Goal: Task Accomplishment & Management: Use online tool/utility

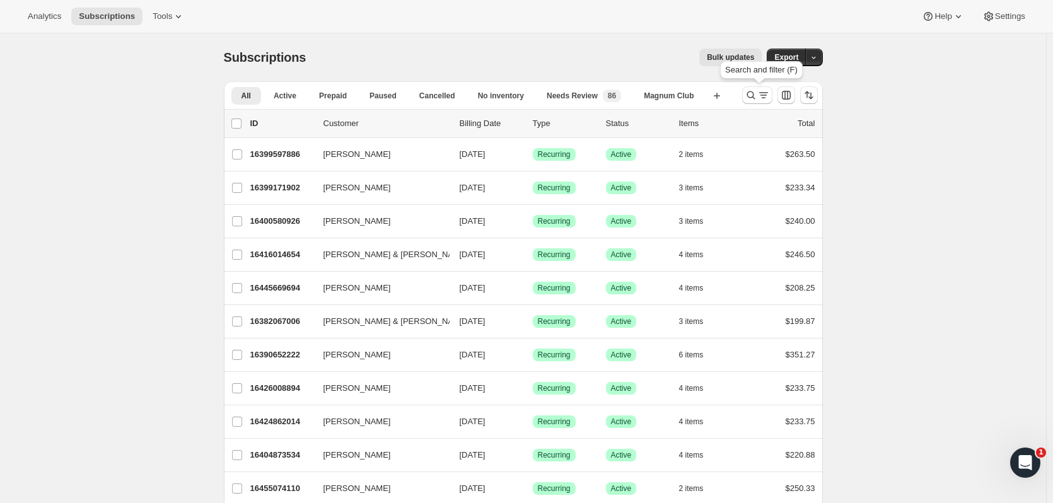
click at [750, 95] on icon "Search and filter results" at bounding box center [751, 95] width 8 height 8
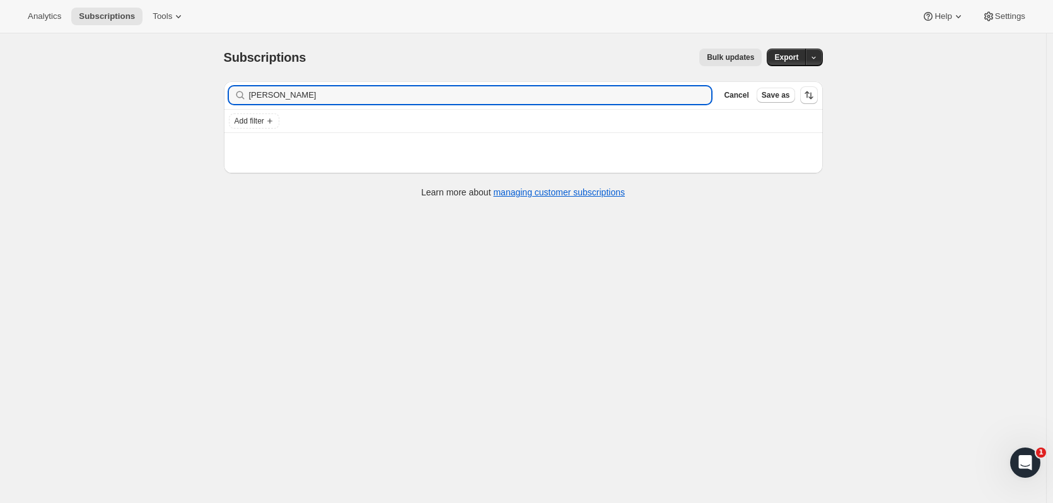
type input "[PERSON_NAME]"
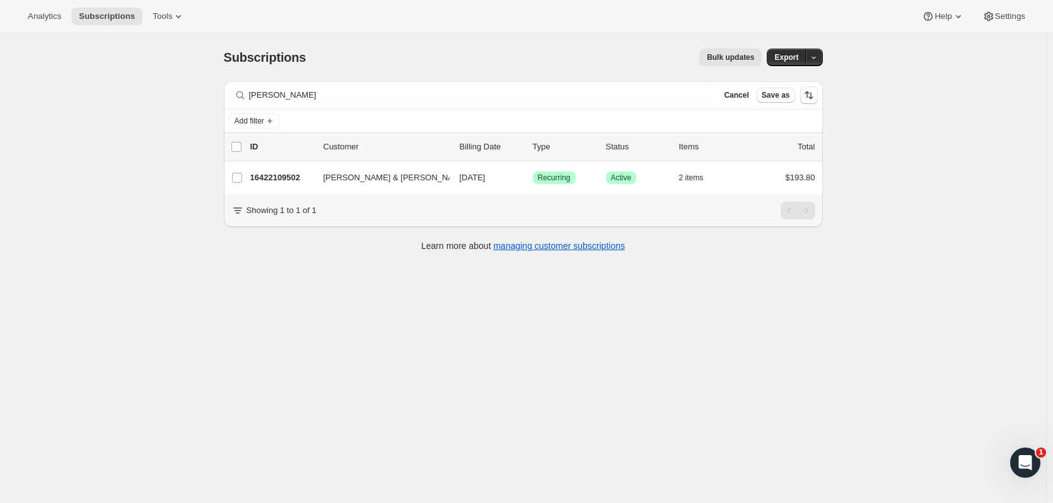
click at [306, 177] on p "16422109502" at bounding box center [281, 178] width 63 height 13
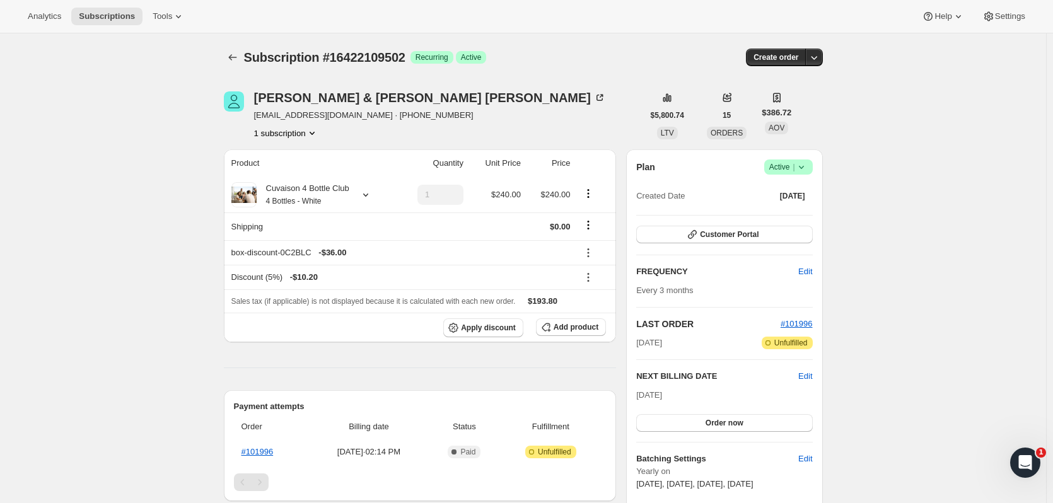
click at [819, 61] on icon "button" at bounding box center [814, 57] width 13 height 13
click at [801, 97] on button "Create custom one-time order" at bounding box center [755, 105] width 133 height 20
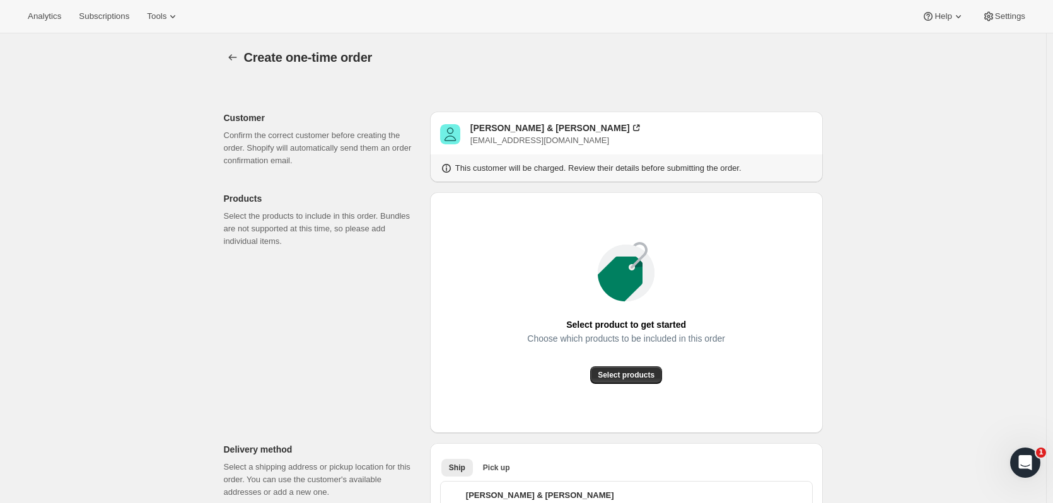
click at [637, 376] on span "Select products" at bounding box center [626, 375] width 57 height 10
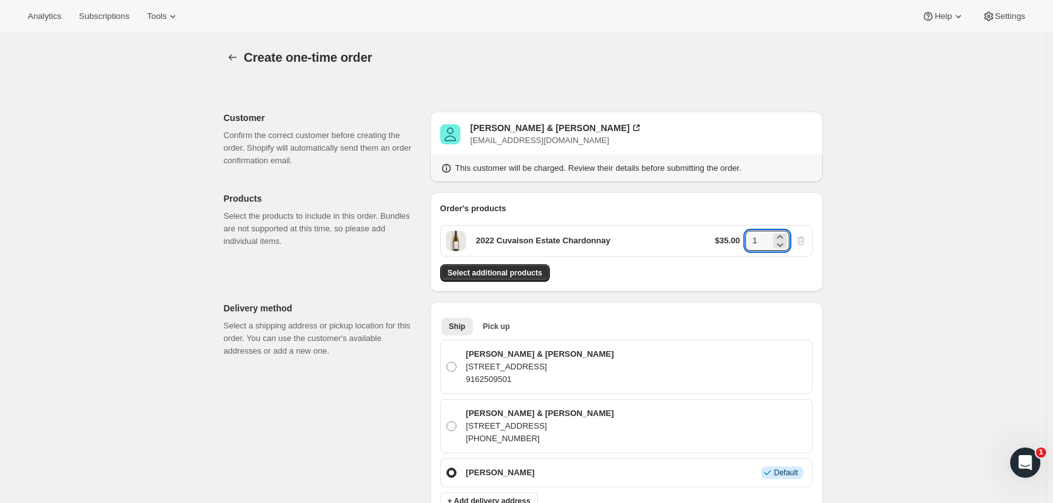
drag, startPoint x: 762, startPoint y: 243, endPoint x: 745, endPoint y: 239, distance: 17.0
click at [736, 238] on div "$35.00 1" at bounding box center [761, 241] width 92 height 20
type input "24"
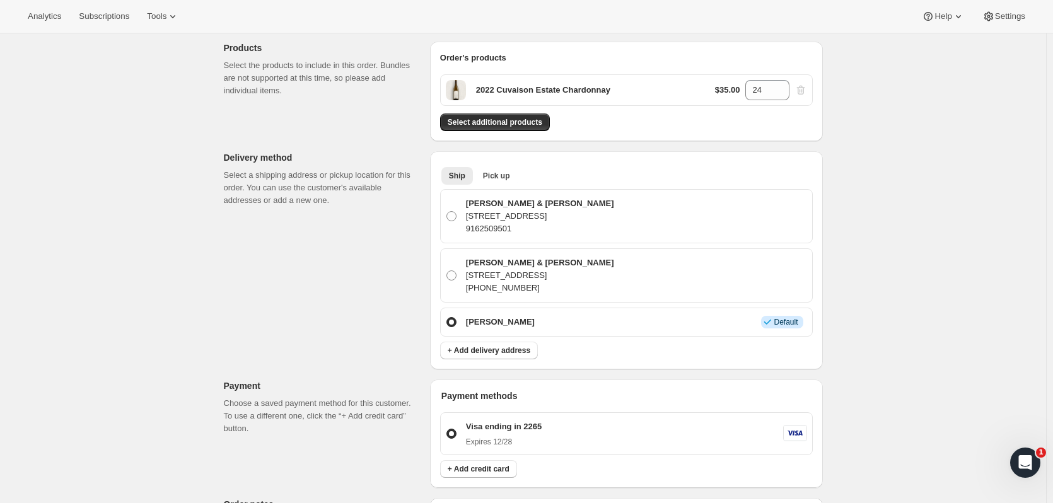
click at [549, 206] on p "[PERSON_NAME] & [PERSON_NAME]" at bounding box center [540, 203] width 148 height 13
click at [447, 211] on input "[PERSON_NAME] & [PERSON_NAME] [STREET_ADDRESS] 9162509501" at bounding box center [446, 211] width 1 height 1
radio input "true"
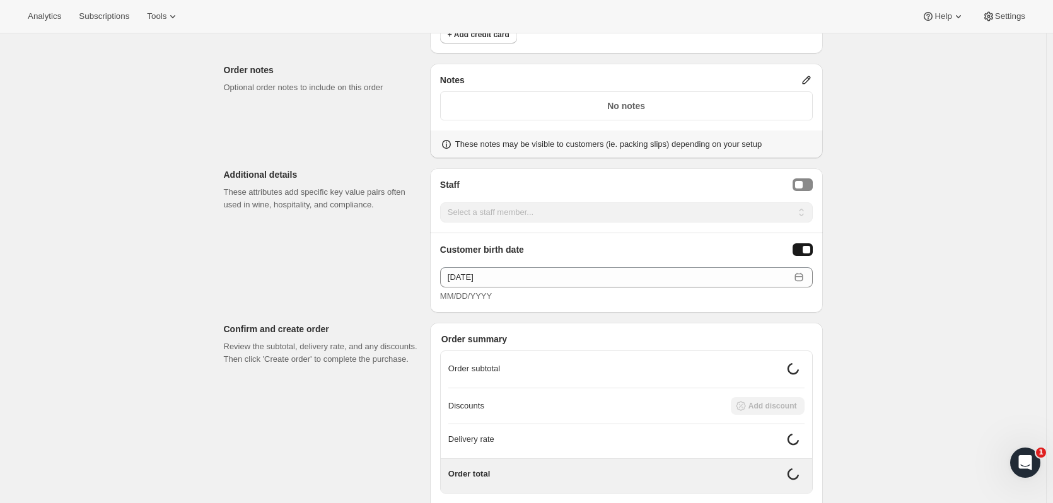
scroll to position [661, 0]
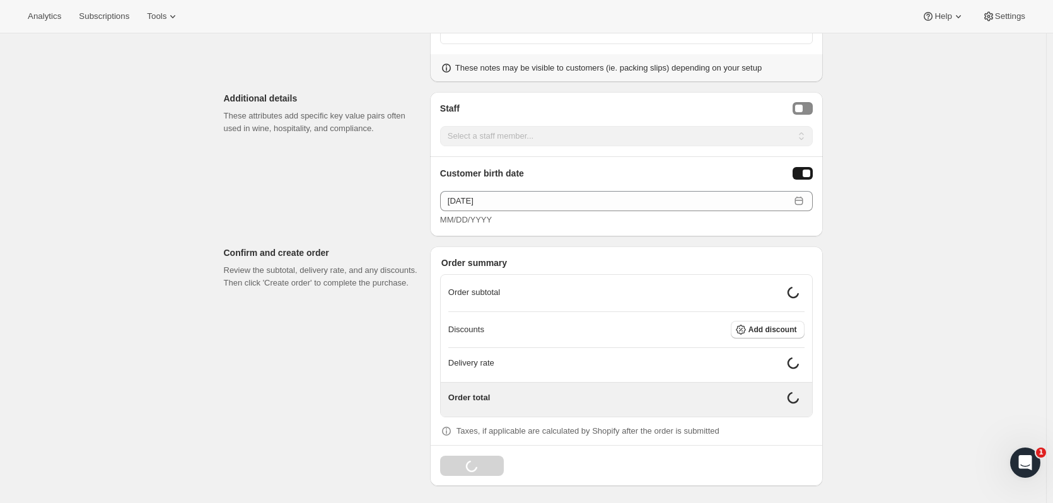
click at [769, 321] on button "Add discount" at bounding box center [768, 330] width 74 height 18
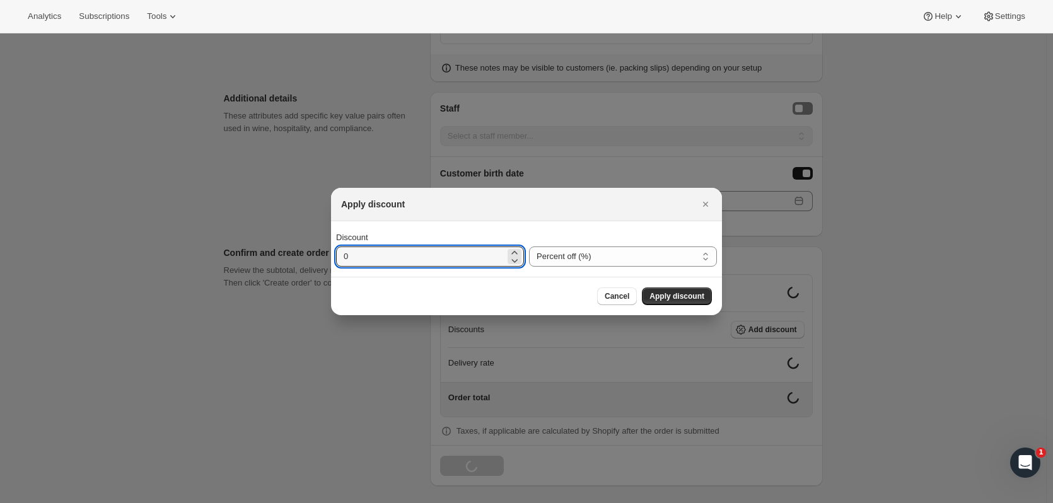
drag, startPoint x: 457, startPoint y: 268, endPoint x: 338, endPoint y: 259, distance: 118.9
click at [338, 259] on div "Discount 0 Percent off (%) Amount off ($) Percent off (%)" at bounding box center [526, 248] width 391 height 55
type input "30"
click at [651, 294] on button "Apply discount" at bounding box center [677, 297] width 70 height 18
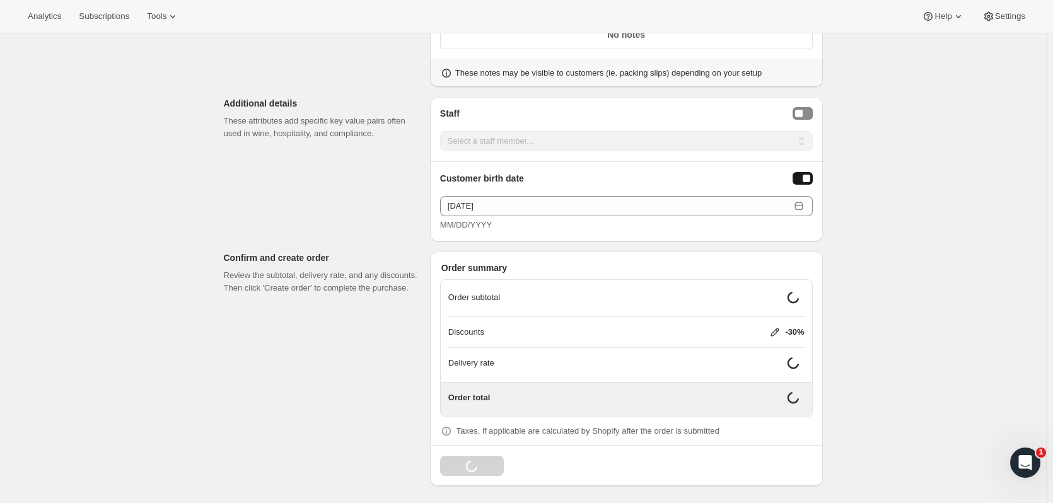
scroll to position [647, 0]
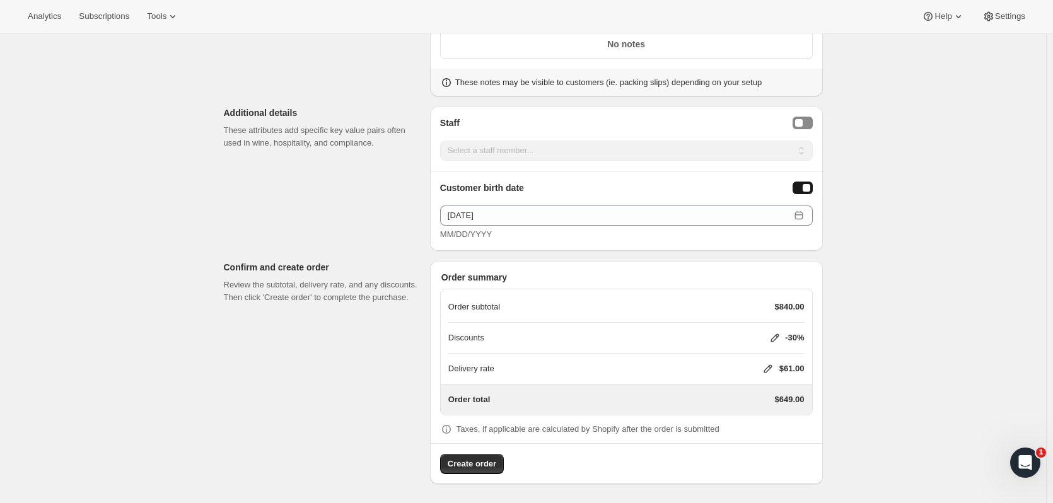
click at [772, 363] on icon at bounding box center [768, 369] width 13 height 13
click at [771, 444] on button "Save" at bounding box center [764, 444] width 33 height 18
click at [477, 472] on button "Create order" at bounding box center [472, 464] width 64 height 20
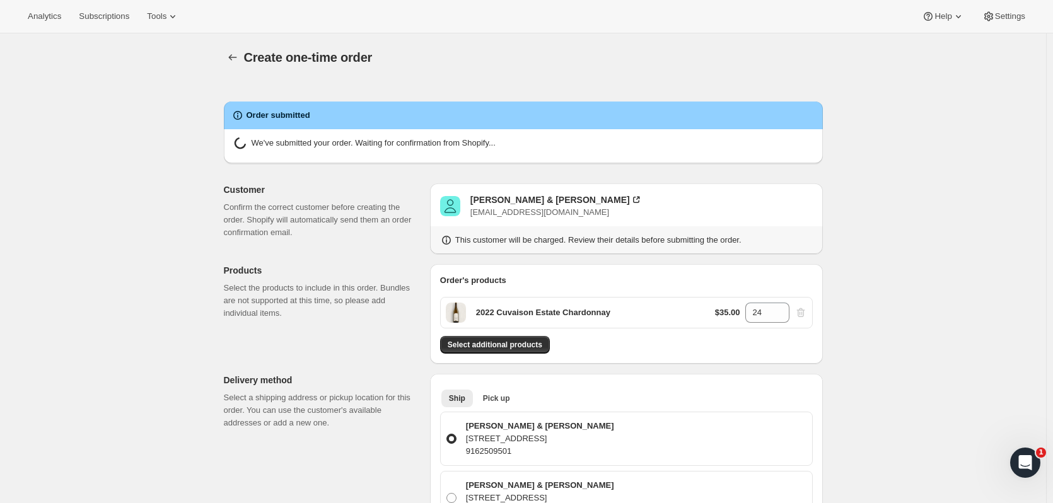
radio input "true"
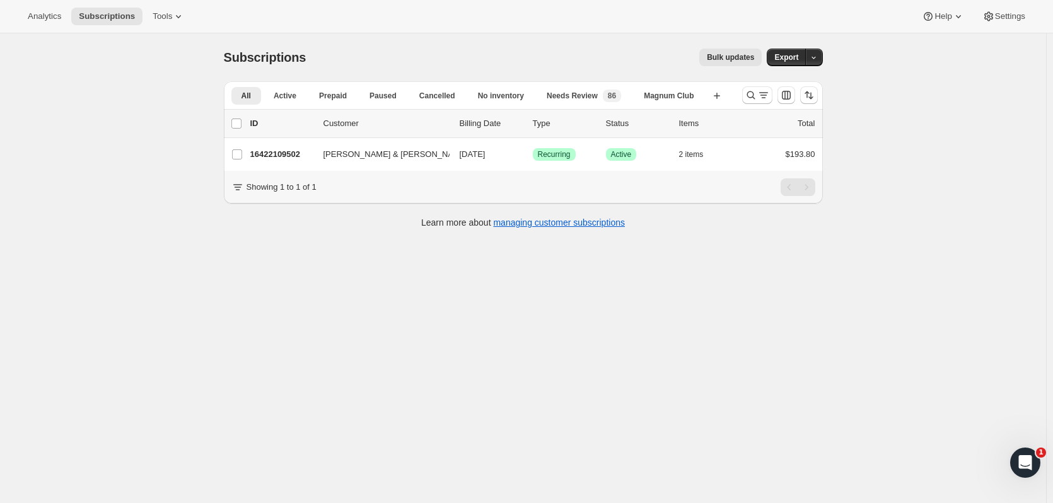
click at [747, 105] on div at bounding box center [780, 95] width 86 height 25
click at [745, 91] on button "Search and filter results" at bounding box center [757, 95] width 30 height 18
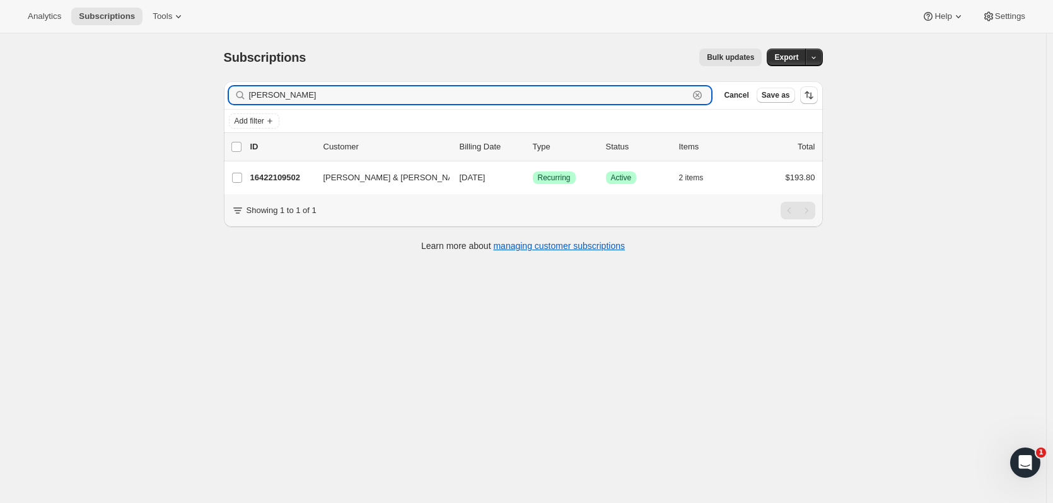
drag, startPoint x: 320, startPoint y: 95, endPoint x: 124, endPoint y: 65, distance: 198.3
click at [122, 65] on div "Subscriptions. This page is ready Subscriptions Bulk updates More actions Bulk …" at bounding box center [523, 284] width 1046 height 503
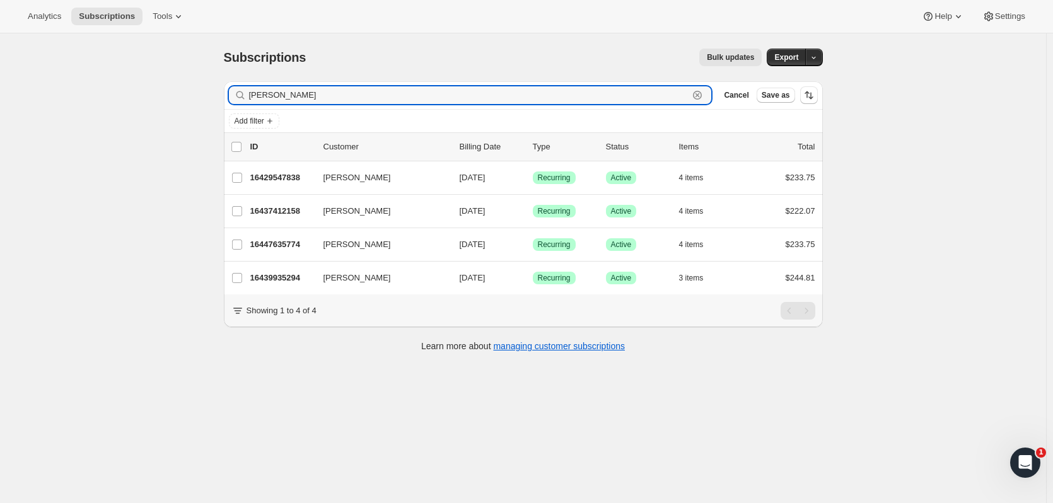
type input "paige"
click at [294, 246] on p "16447635774" at bounding box center [281, 244] width 63 height 13
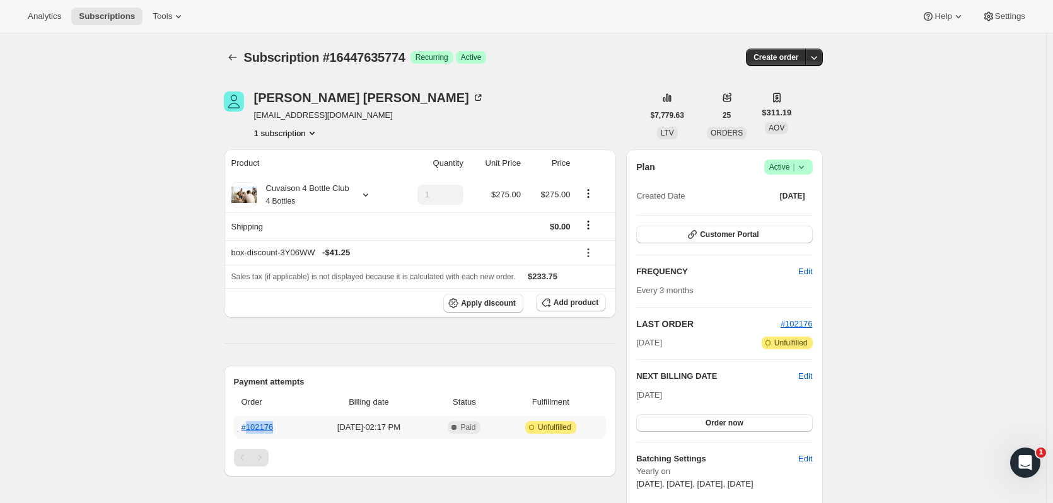
drag, startPoint x: 288, startPoint y: 422, endPoint x: 251, endPoint y: 421, distance: 36.6
click at [251, 421] on th "#102176" at bounding box center [271, 427] width 74 height 23
copy link "102176"
click at [228, 50] on button "Subscriptions" at bounding box center [233, 58] width 18 height 18
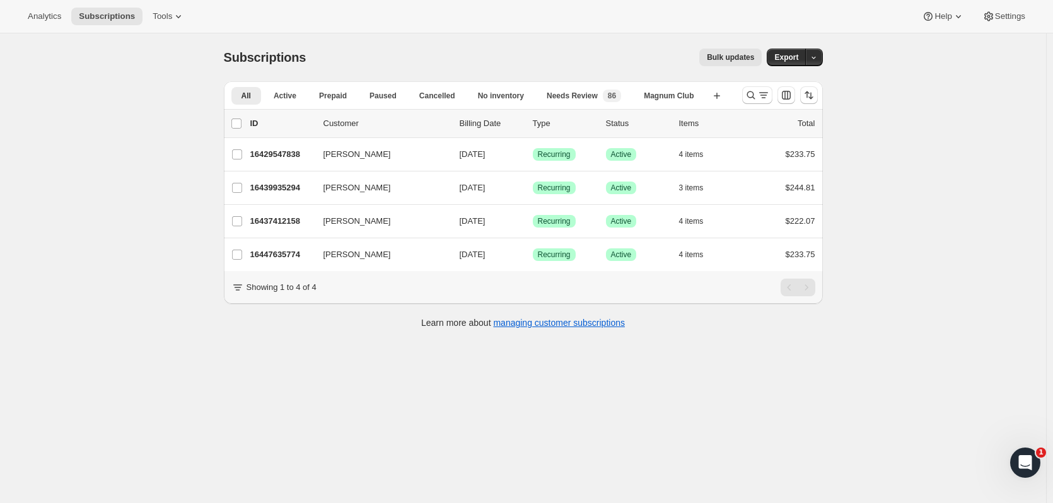
click at [752, 98] on icon "Search and filter results" at bounding box center [751, 95] width 8 height 8
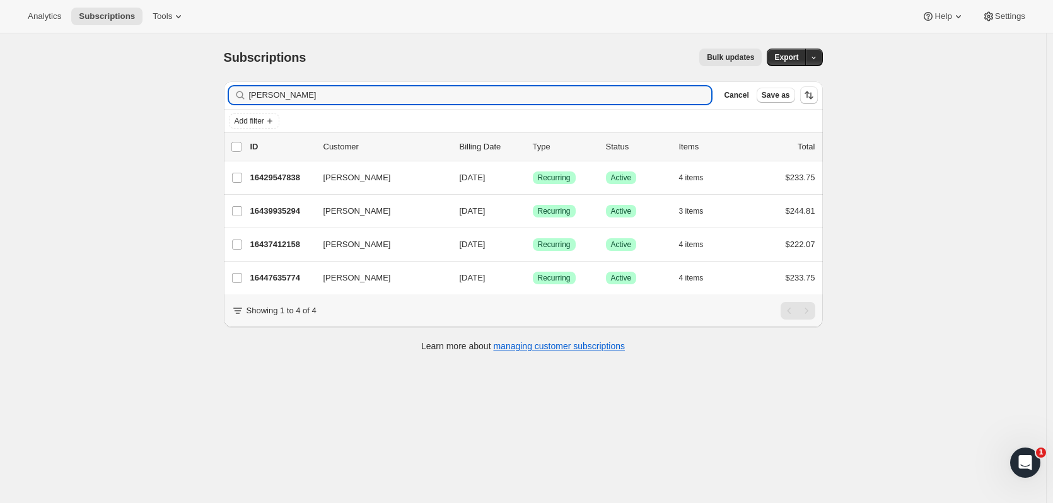
drag, startPoint x: 272, startPoint y: 96, endPoint x: 192, endPoint y: 100, distance: 80.2
click at [171, 105] on div "Subscriptions. This page is ready Subscriptions Bulk updates More actions Bulk …" at bounding box center [523, 284] width 1046 height 503
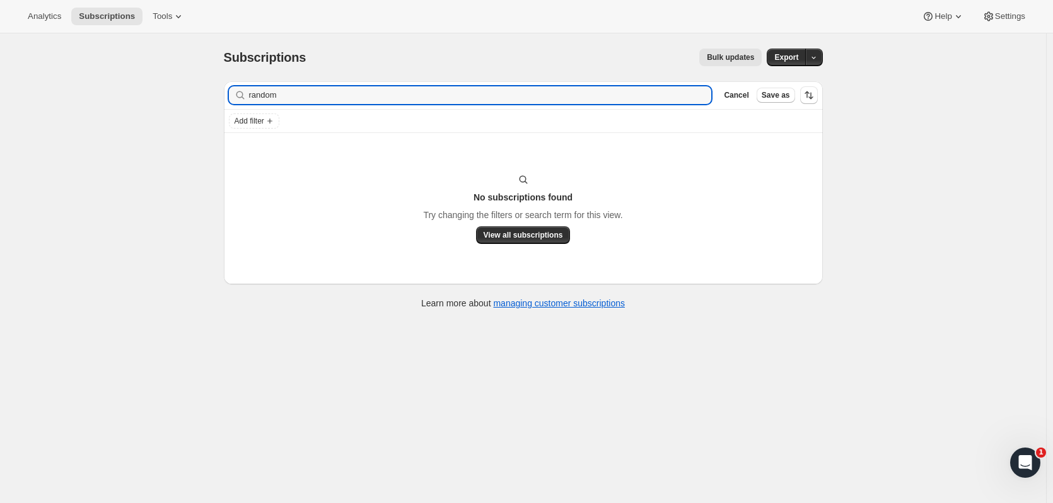
click at [269, 92] on input "random" at bounding box center [480, 95] width 463 height 18
type input "ransom"
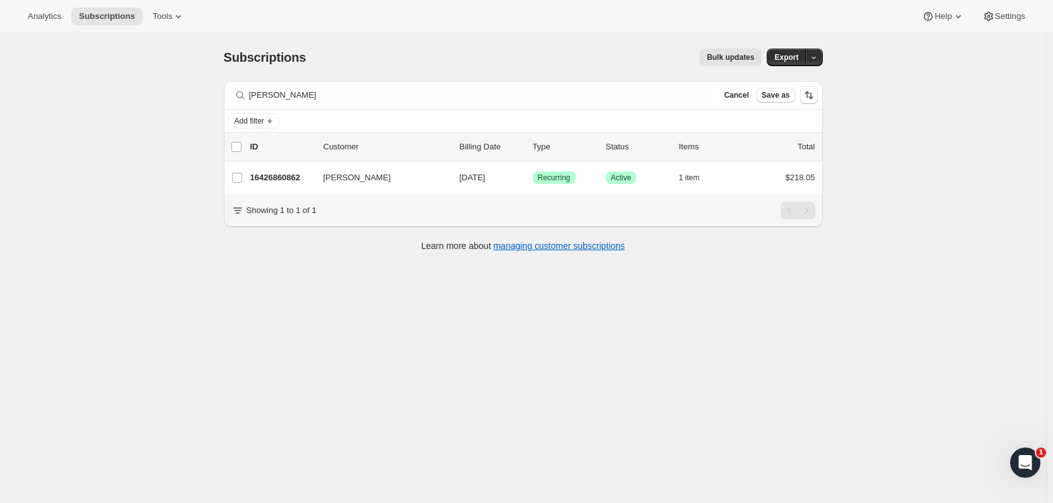
click at [301, 182] on p "16426860862" at bounding box center [281, 178] width 63 height 13
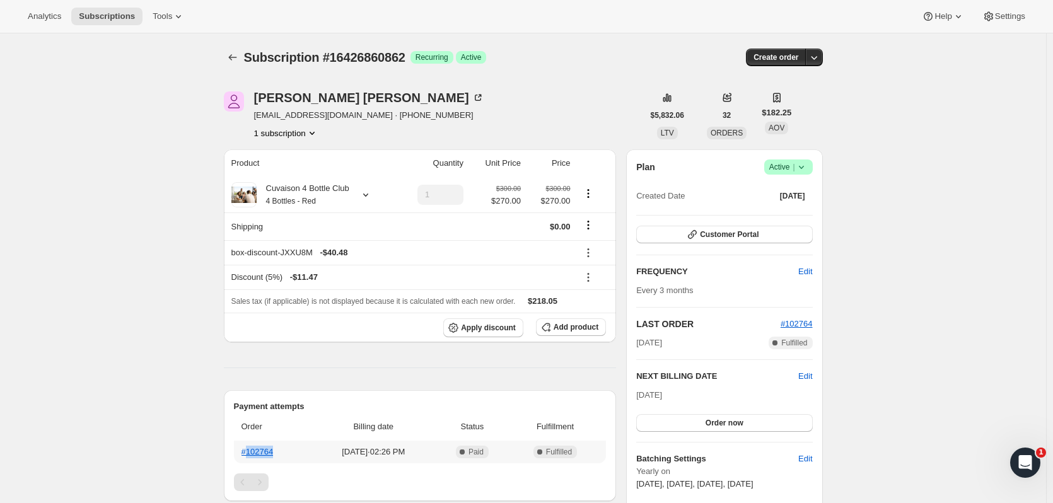
drag, startPoint x: 283, startPoint y: 451, endPoint x: 251, endPoint y: 450, distance: 32.2
click at [251, 450] on th "#102764" at bounding box center [272, 452] width 77 height 23
copy link "102764"
click at [267, 452] on link "#102764" at bounding box center [257, 451] width 32 height 9
